Goal: Information Seeking & Learning: Learn about a topic

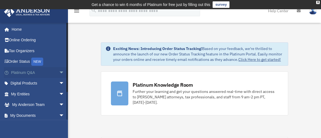
click at [59, 73] on span "arrow_drop_down" at bounding box center [64, 72] width 11 height 11
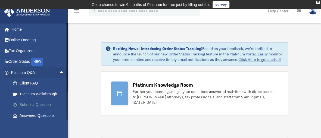
click at [44, 105] on link "Submit a Question" at bounding box center [40, 105] width 65 height 11
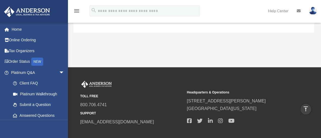
scroll to position [218, 0]
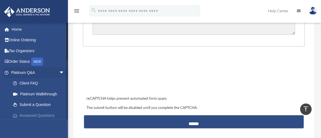
click at [41, 115] on link "Answered Questions" at bounding box center [40, 115] width 65 height 11
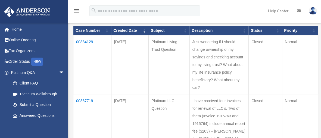
scroll to position [72, 0]
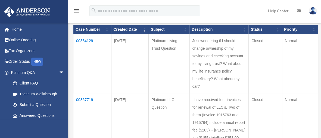
drag, startPoint x: 216, startPoint y: 112, endPoint x: 80, endPoint y: 39, distance: 153.8
click at [80, 39] on td "00884129" at bounding box center [92, 63] width 38 height 59
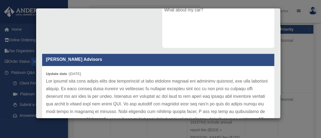
scroll to position [79, 0]
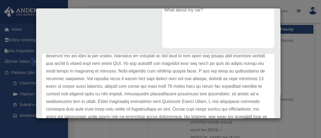
scroll to position [127, 0]
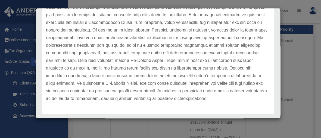
scroll to position [181, 0]
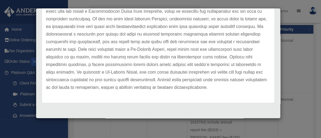
click at [29, 121] on div "Case Detail × Platinum Living Trust Question Case Number 00884129 Created Date …" at bounding box center [160, 69] width 321 height 138
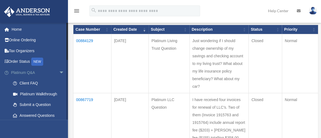
click at [59, 72] on span "arrow_drop_down" at bounding box center [64, 72] width 11 height 11
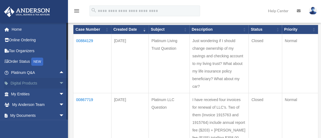
click at [59, 82] on span "arrow_drop_down" at bounding box center [64, 83] width 11 height 11
click at [59, 82] on span "arrow_drop_up" at bounding box center [64, 83] width 11 height 11
click at [16, 28] on link "Home" at bounding box center [38, 29] width 69 height 11
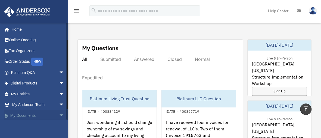
scroll to position [34, 0]
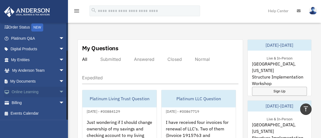
click at [59, 92] on span "arrow_drop_down" at bounding box center [64, 92] width 11 height 11
click at [35, 114] on link "Video Training" at bounding box center [40, 113] width 65 height 11
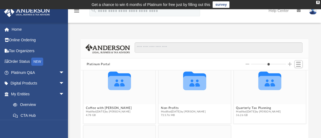
click at [290, 64] on button "Increase column size" at bounding box center [290, 64] width 4 height 4
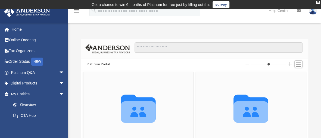
click at [290, 64] on button "Increase column size" at bounding box center [290, 64] width 4 height 4
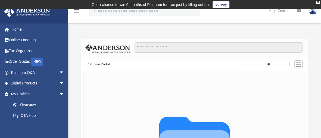
click at [290, 64] on button "Increase column size" at bounding box center [290, 64] width 4 height 4
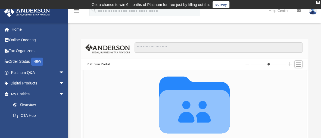
click at [290, 64] on button "Increase column size" at bounding box center [290, 64] width 4 height 4
click at [239, 65] on div "Platinum Portal" at bounding box center [195, 65] width 228 height 12
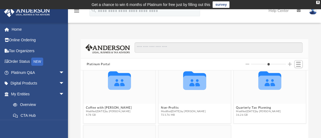
type input "*"
click at [253, 64] on input "Column size" at bounding box center [268, 64] width 35 height 4
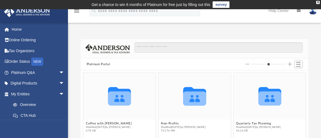
click at [253, 64] on input "Column size" at bounding box center [268, 64] width 35 height 4
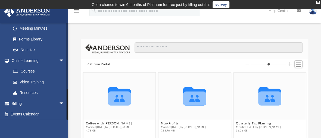
scroll to position [206, 0]
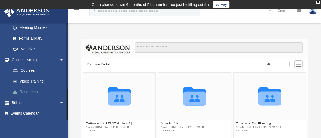
click at [34, 91] on link "Resources" at bounding box center [40, 92] width 65 height 11
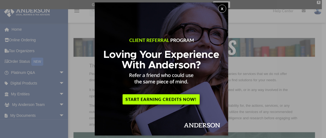
click at [33, 91] on div "x" at bounding box center [163, 69] width 326 height 138
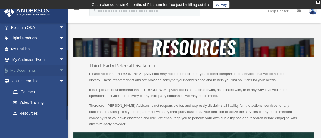
scroll to position [46, 0]
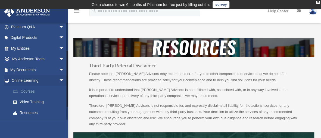
click at [28, 91] on link "Courses" at bounding box center [40, 91] width 65 height 11
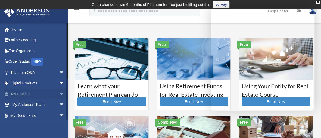
click at [59, 93] on span "arrow_drop_down" at bounding box center [64, 94] width 11 height 11
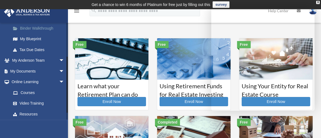
click at [41, 27] on link "Binder Walkthrough" at bounding box center [40, 28] width 65 height 11
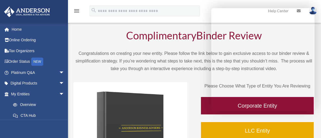
scroll to position [23, 0]
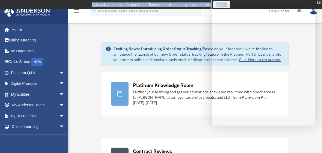
click at [320, 2] on div "X Get a chance to win 6 months of Platinum for free just by filling out this su…" at bounding box center [161, 4] width 322 height 9
